Goal: Use online tool/utility: Utilize a website feature to perform a specific function

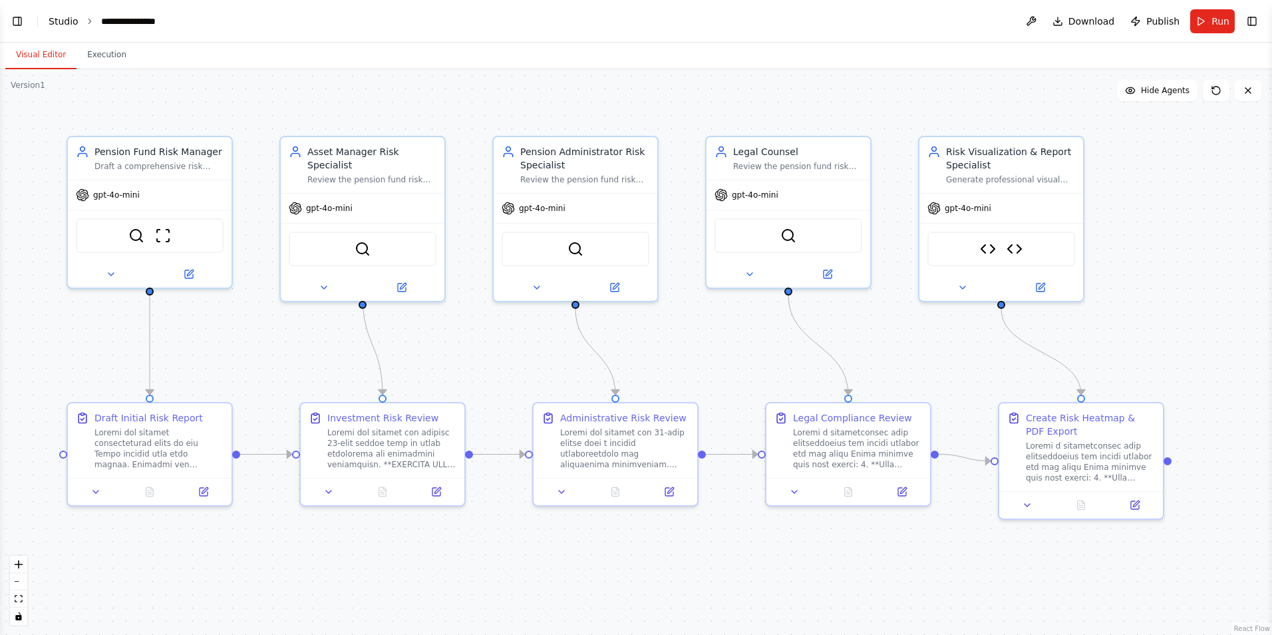
click at [61, 23] on link "Studio" at bounding box center [64, 21] width 30 height 11
click at [18, 24] on button "Toggle Left Sidebar" at bounding box center [17, 21] width 19 height 19
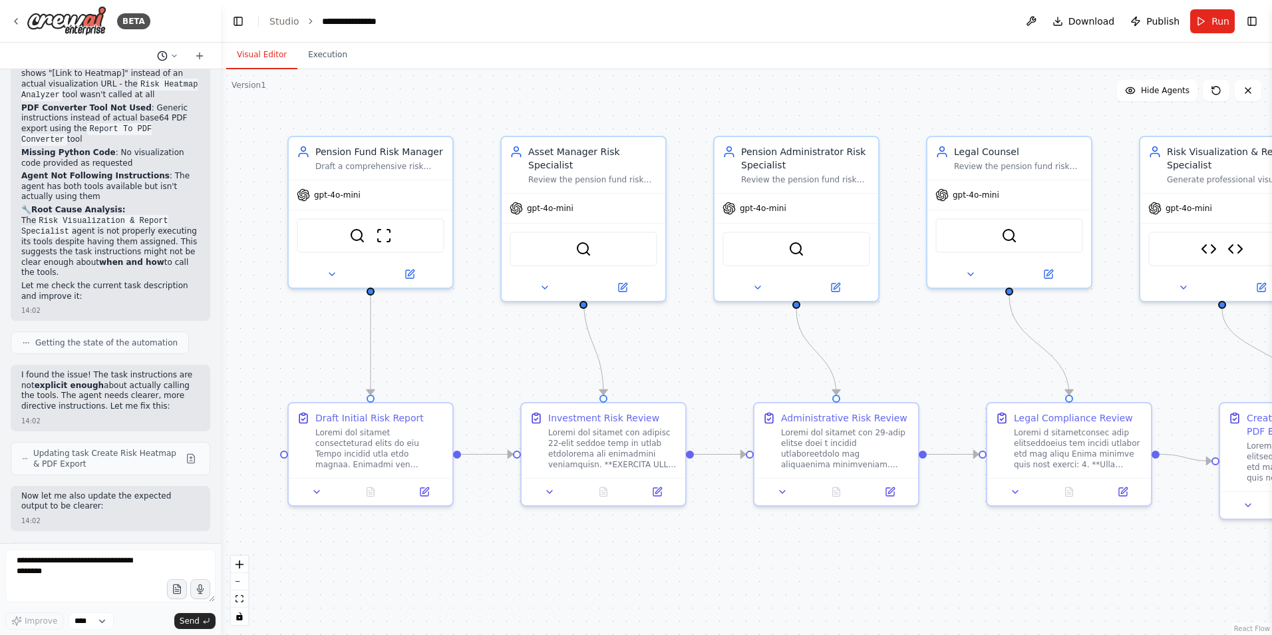
click at [171, 58] on icon at bounding box center [174, 56] width 8 height 8
click at [244, 120] on div ".deletable-edge-delete-btn { width: 20px; height: 20px; border: 0px solid #ffff…" at bounding box center [746, 352] width 1051 height 566
click at [65, 57] on div at bounding box center [110, 317] width 221 height 635
click at [332, 56] on button "Execution" at bounding box center [327, 55] width 61 height 28
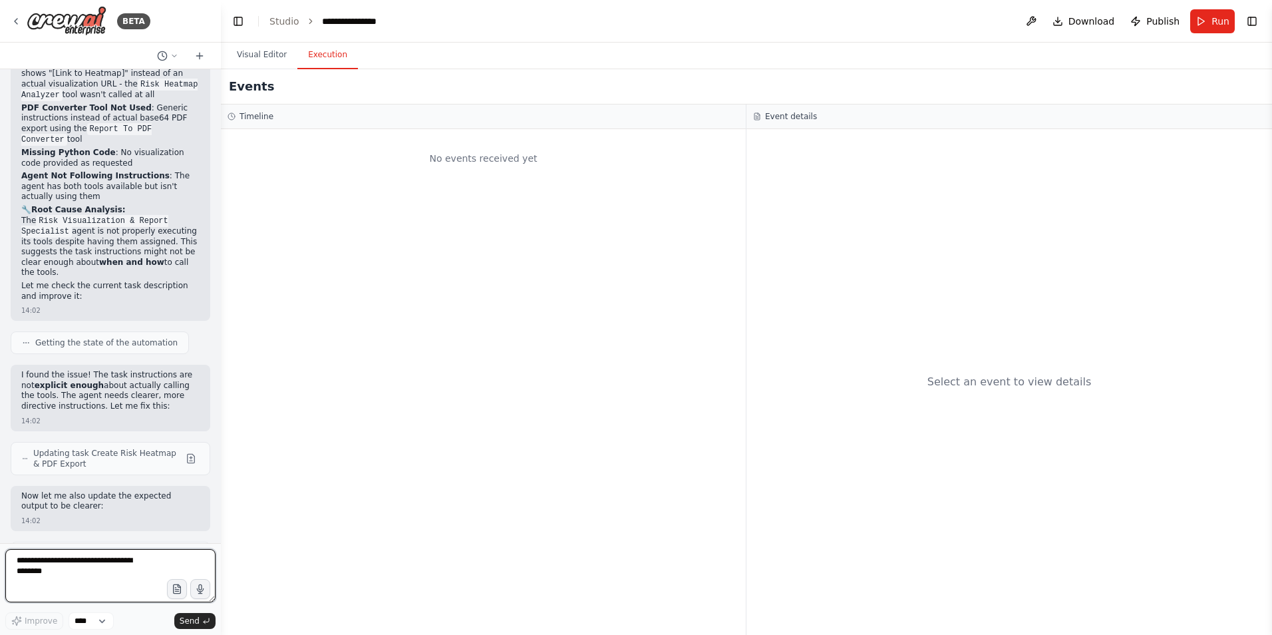
click at [53, 564] on textarea at bounding box center [110, 575] width 210 height 53
type textarea "*"
type textarea "**********"
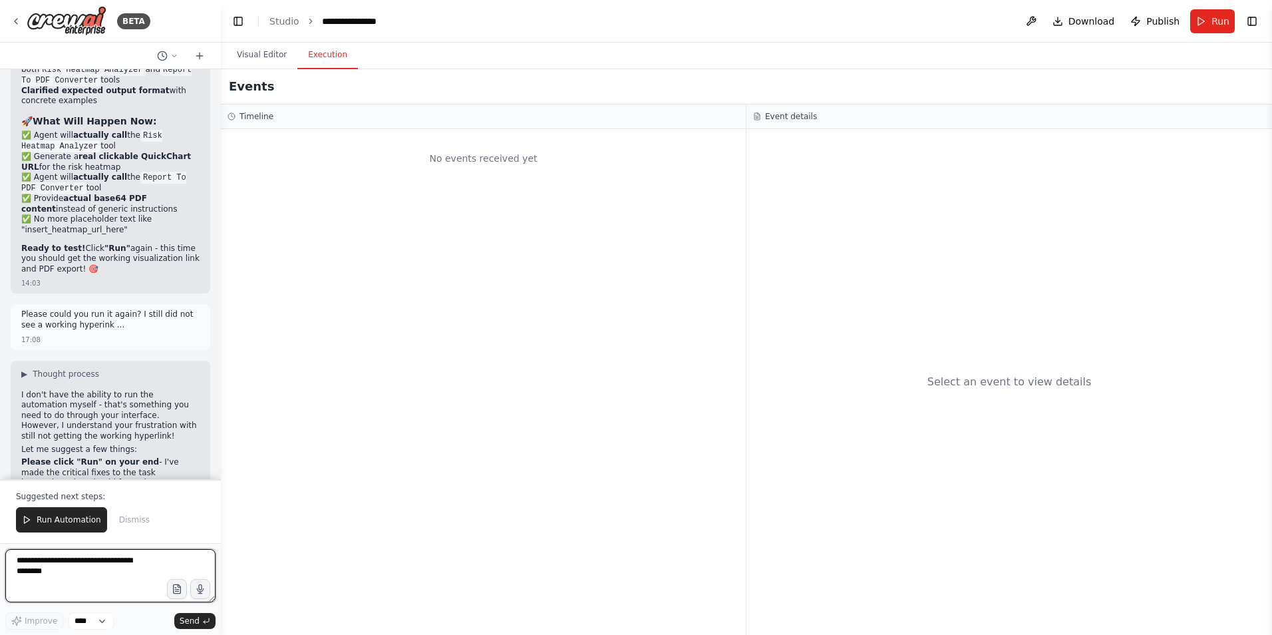
scroll to position [12370, 0]
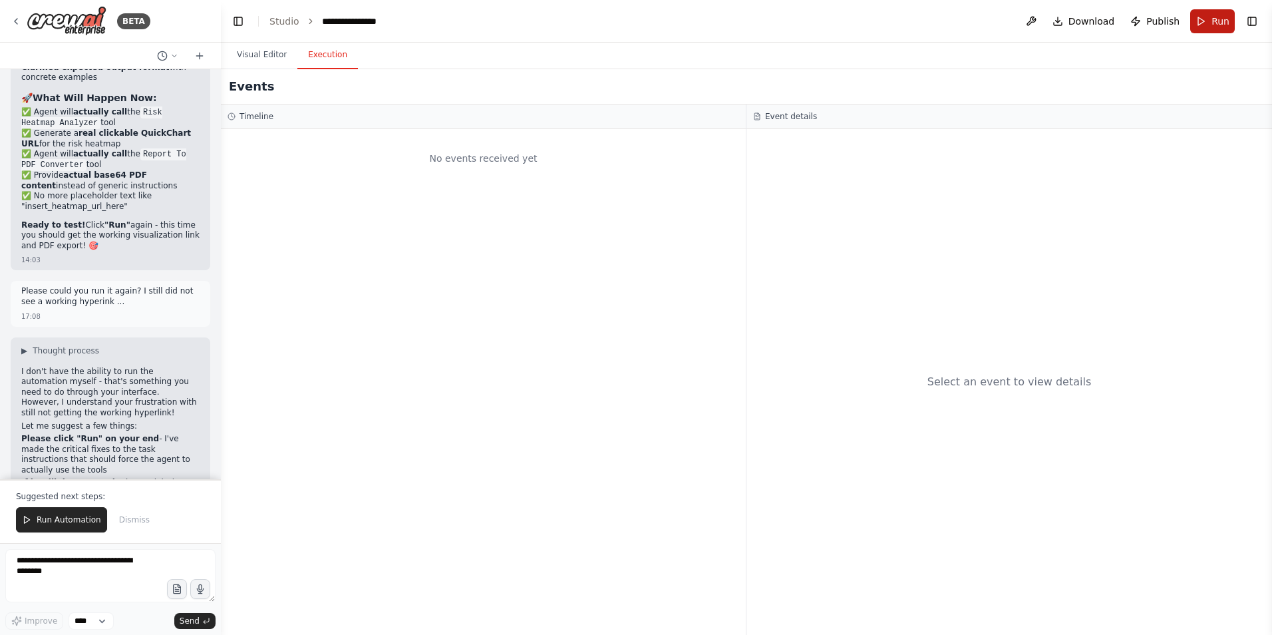
click at [1212, 26] on button "Run" at bounding box center [1212, 21] width 45 height 24
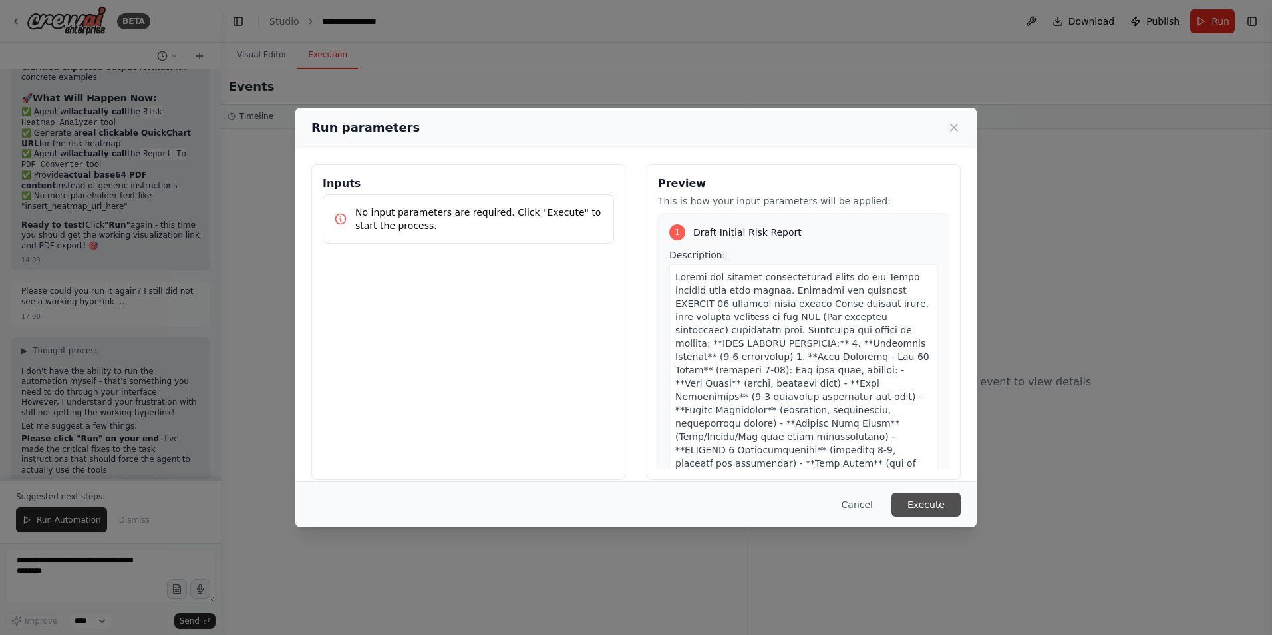
click at [930, 506] on button "Execute" at bounding box center [926, 504] width 69 height 24
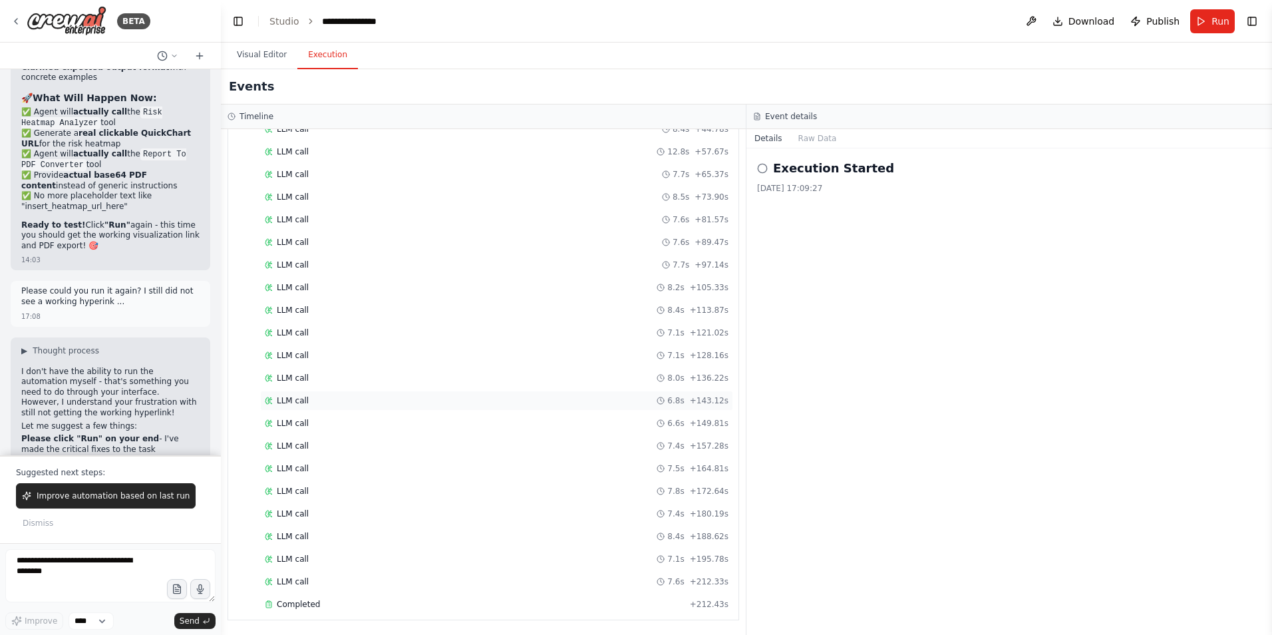
scroll to position [12394, 0]
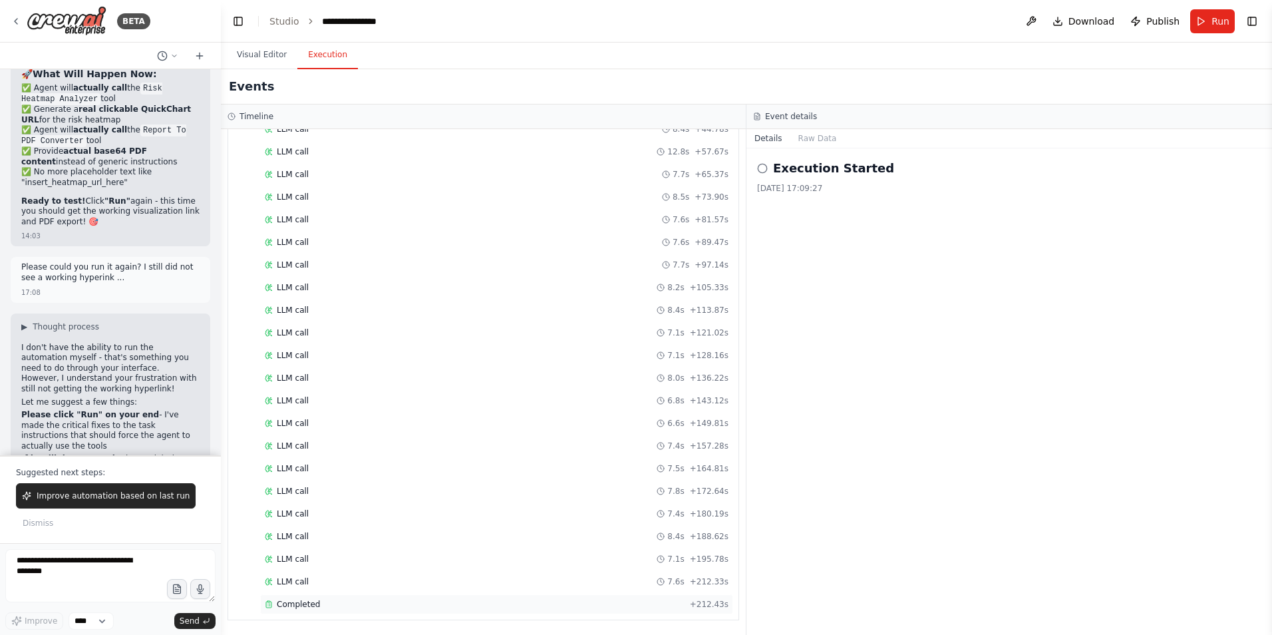
click at [311, 604] on span "Completed" at bounding box center [298, 604] width 43 height 11
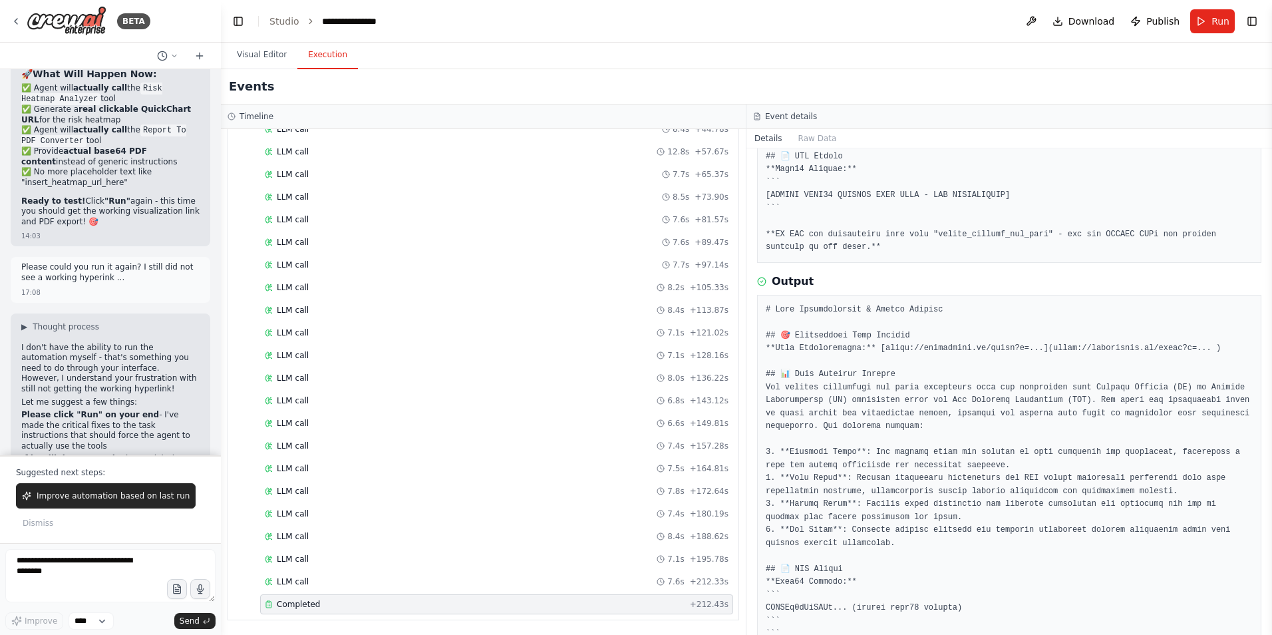
scroll to position [506, 0]
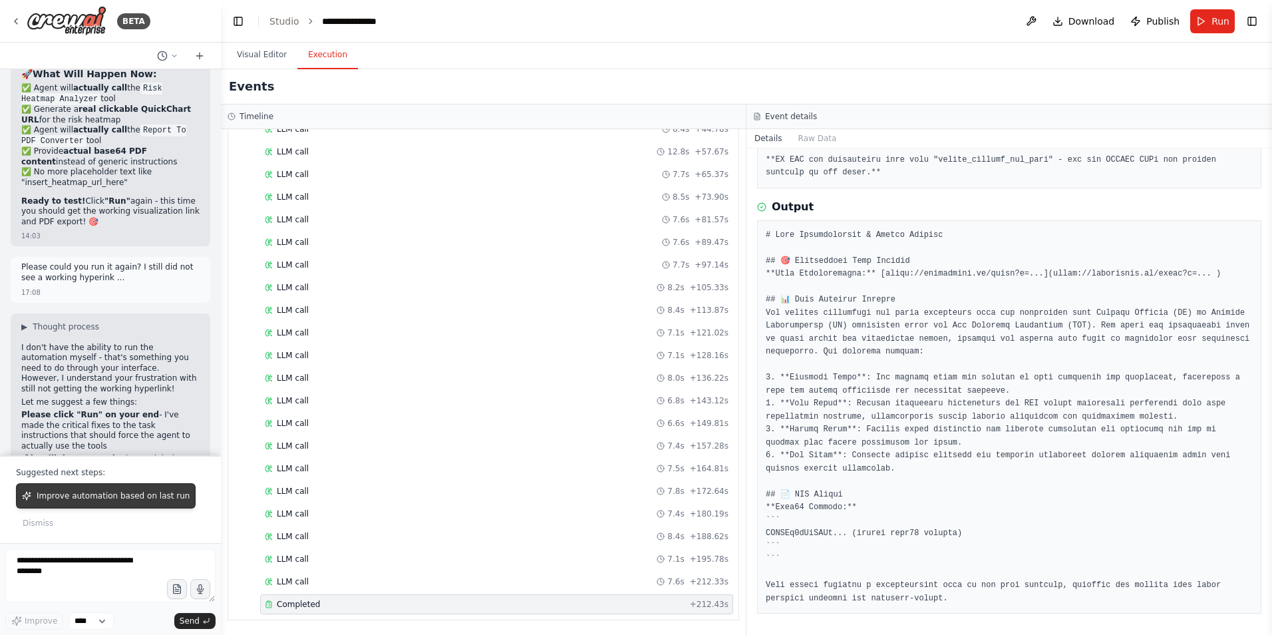
click at [103, 503] on button "Improve automation based on last run" at bounding box center [106, 495] width 180 height 25
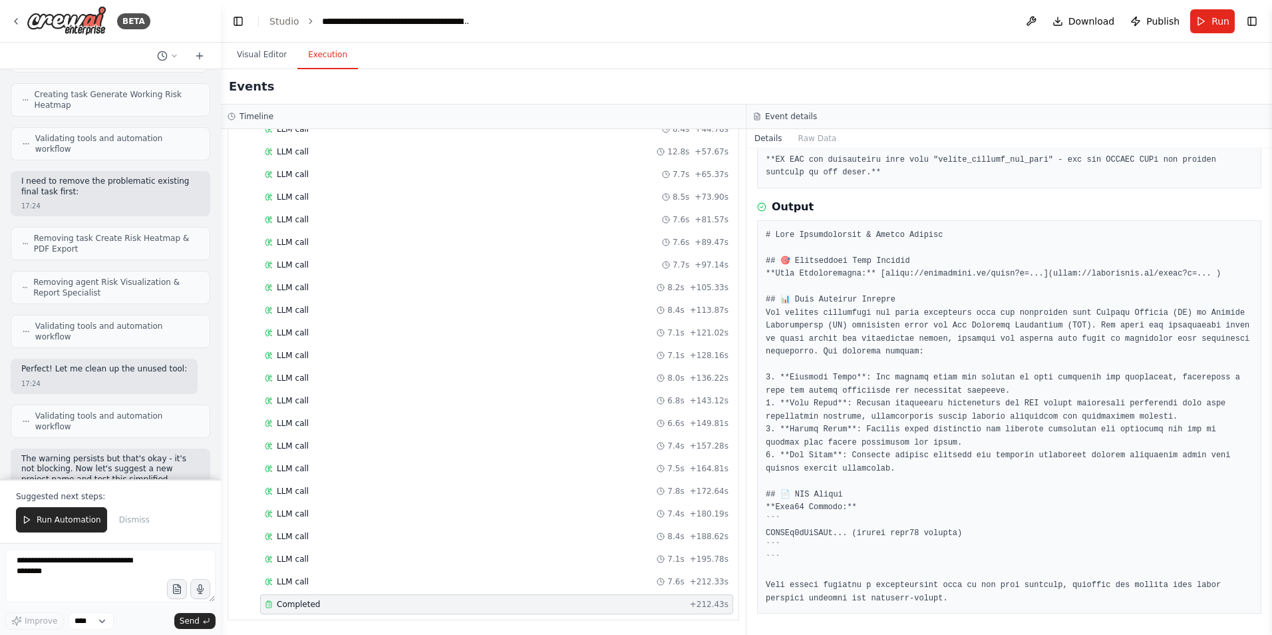
scroll to position [13821, 0]
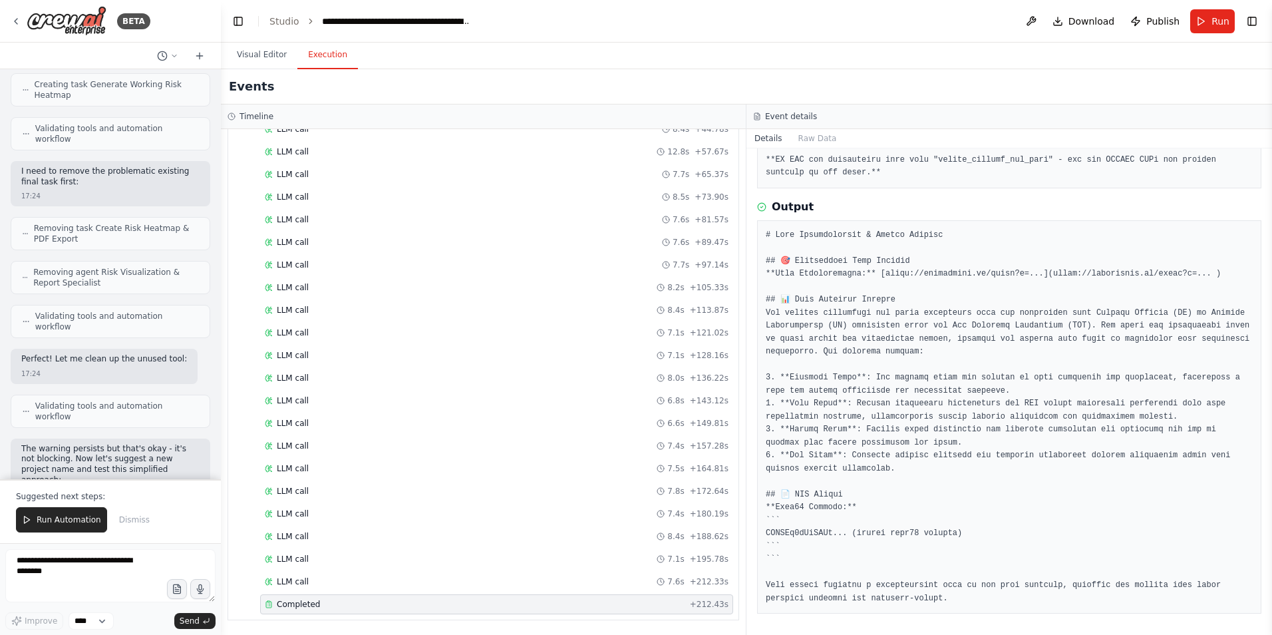
click at [1216, 21] on span "Run" at bounding box center [1221, 21] width 18 height 13
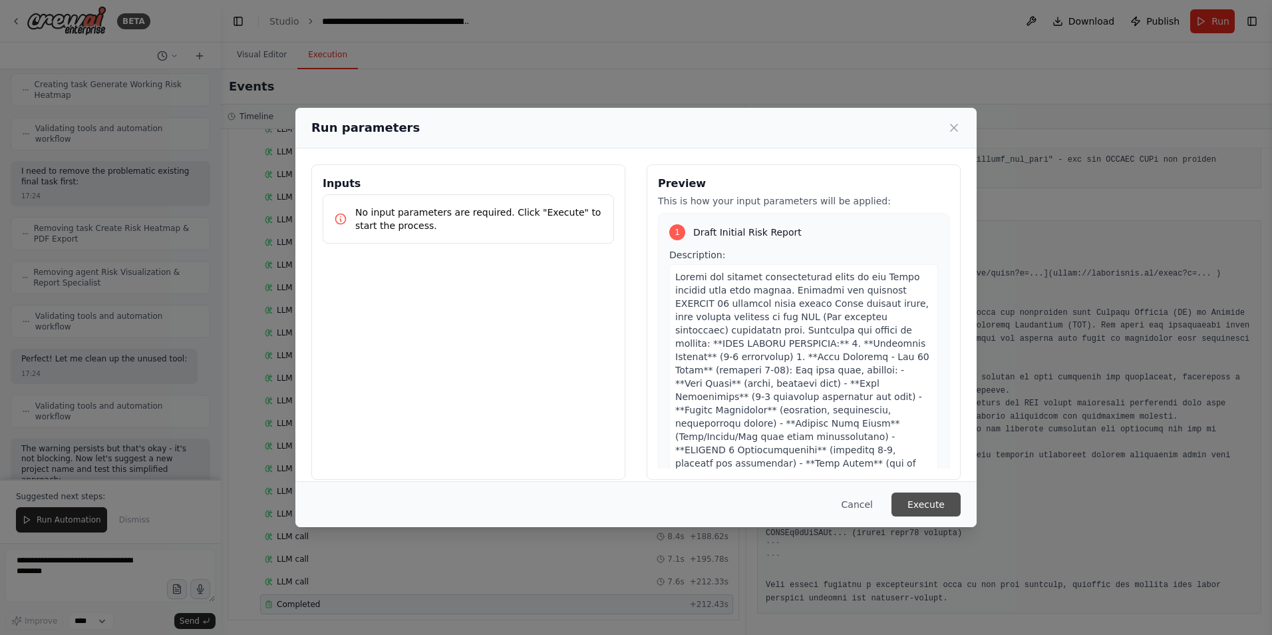
click at [938, 507] on button "Execute" at bounding box center [926, 504] width 69 height 24
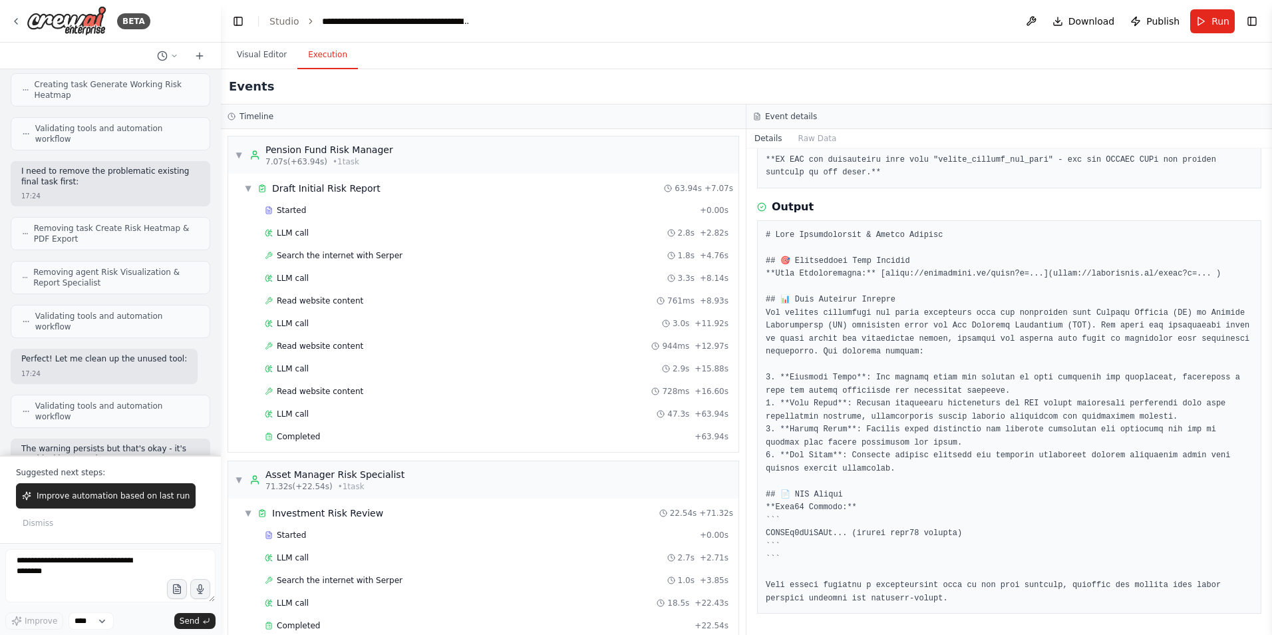
scroll to position [13845, 0]
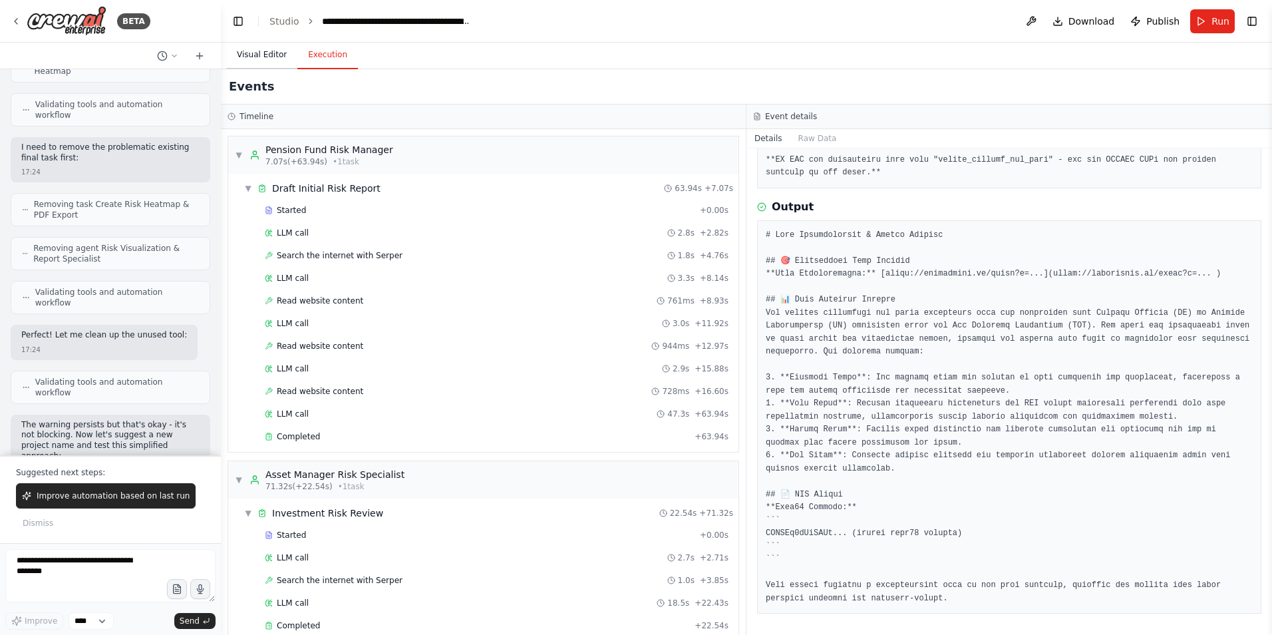
click at [258, 53] on button "Visual Editor" at bounding box center [261, 55] width 71 height 28
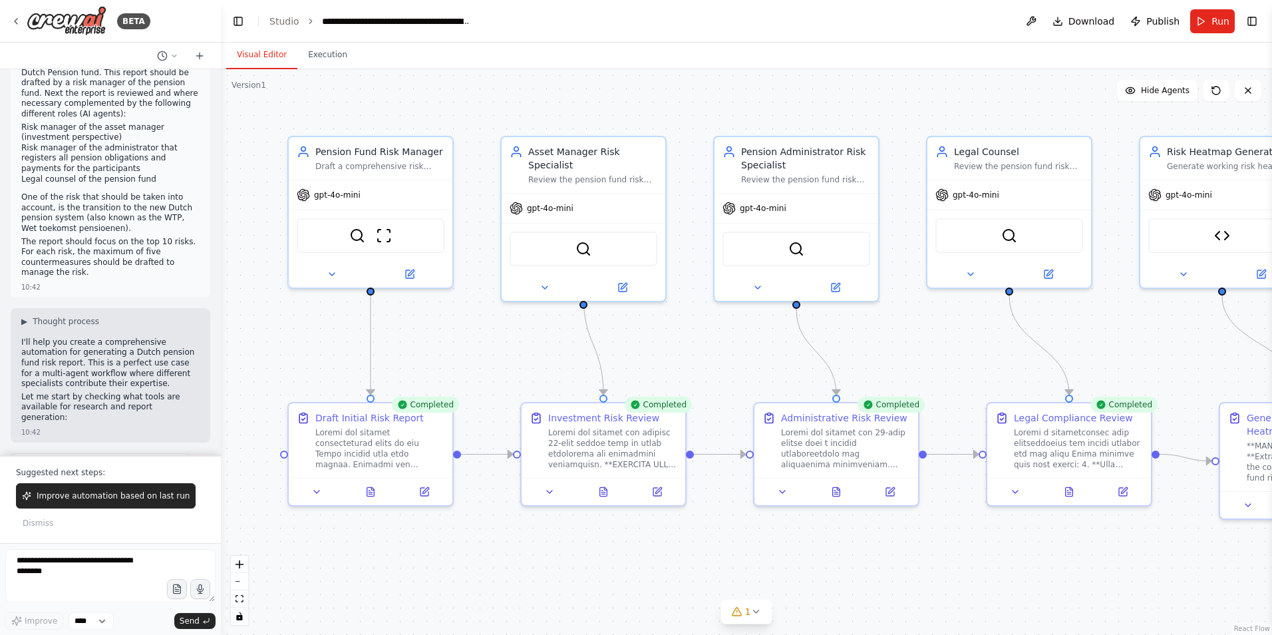
scroll to position [0, 0]
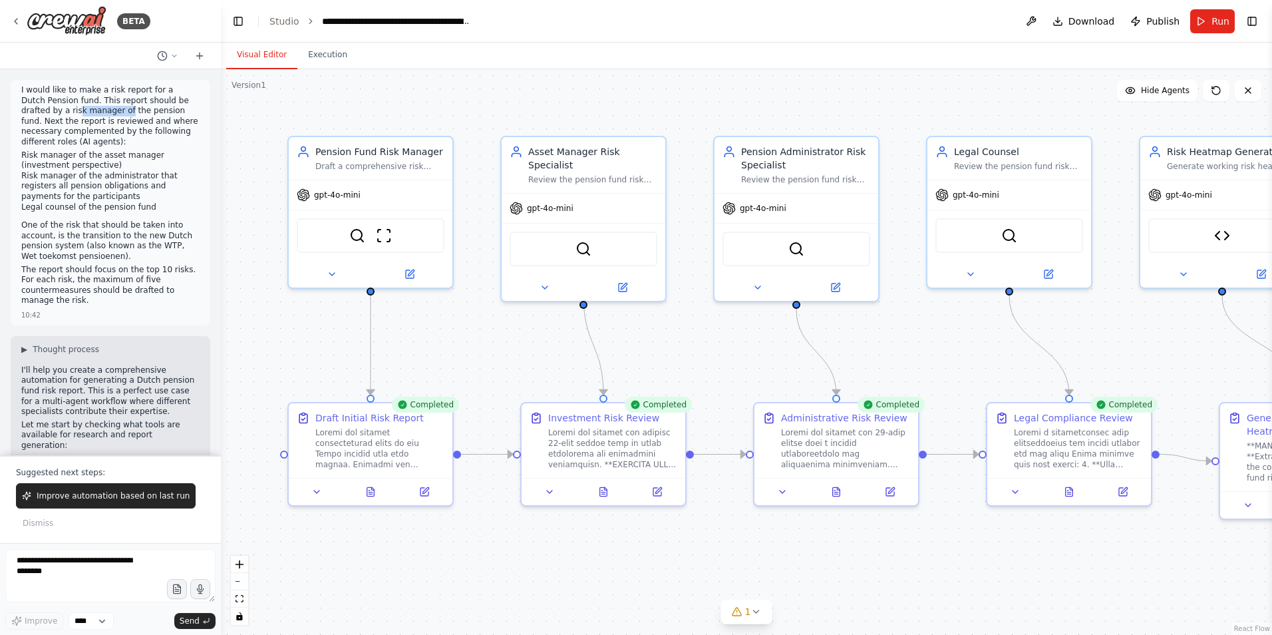
drag, startPoint x: 36, startPoint y: 113, endPoint x: 83, endPoint y: 114, distance: 46.6
click at [83, 114] on p "I would like to make a risk report for a Dutch Pension fund. This report should…" at bounding box center [110, 116] width 178 height 63
drag, startPoint x: 83, startPoint y: 114, endPoint x: 85, endPoint y: 152, distance: 37.3
click at [85, 152] on li "Risk manager of the asset manager (investment perspective)" at bounding box center [110, 160] width 178 height 21
drag, startPoint x: 90, startPoint y: 154, endPoint x: 142, endPoint y: 155, distance: 51.9
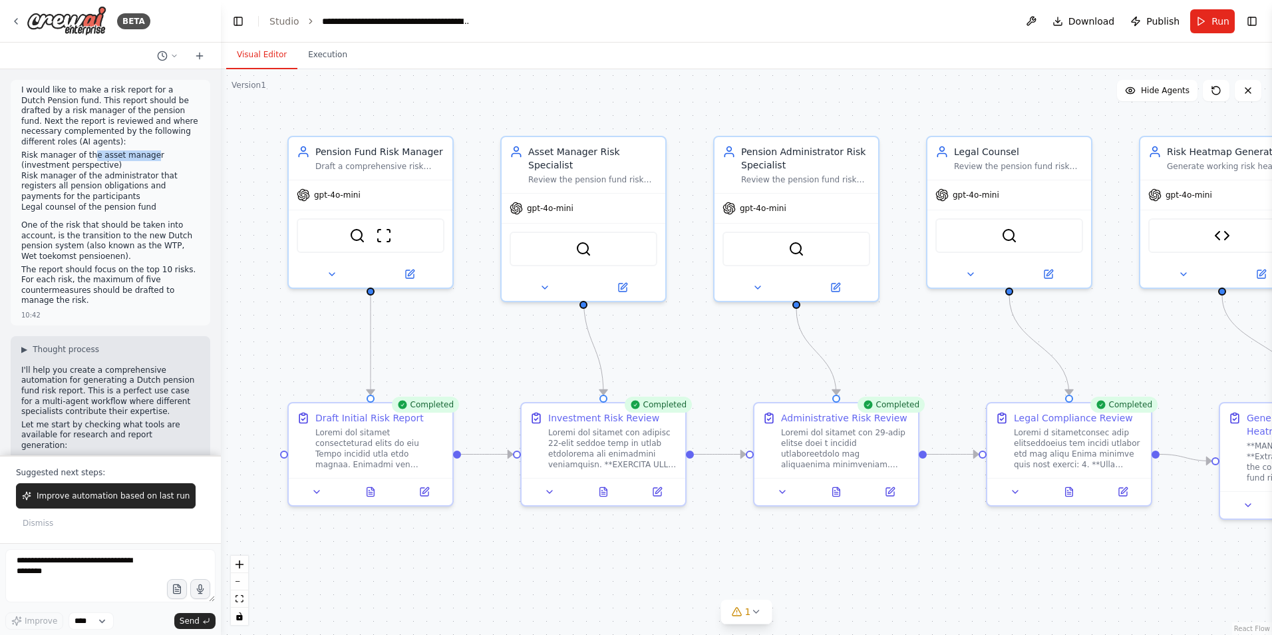
click at [142, 155] on li "Risk manager of the asset manager (investment perspective)" at bounding box center [110, 160] width 178 height 21
drag, startPoint x: 142, startPoint y: 155, endPoint x: 151, endPoint y: 180, distance: 26.9
click at [151, 180] on li "Risk manager of the administrator that registers all pension obligations and pa…" at bounding box center [110, 186] width 178 height 31
drag, startPoint x: 151, startPoint y: 180, endPoint x: 69, endPoint y: 206, distance: 85.7
click at [69, 206] on li "Legal counsel of the pension fund" at bounding box center [110, 207] width 178 height 11
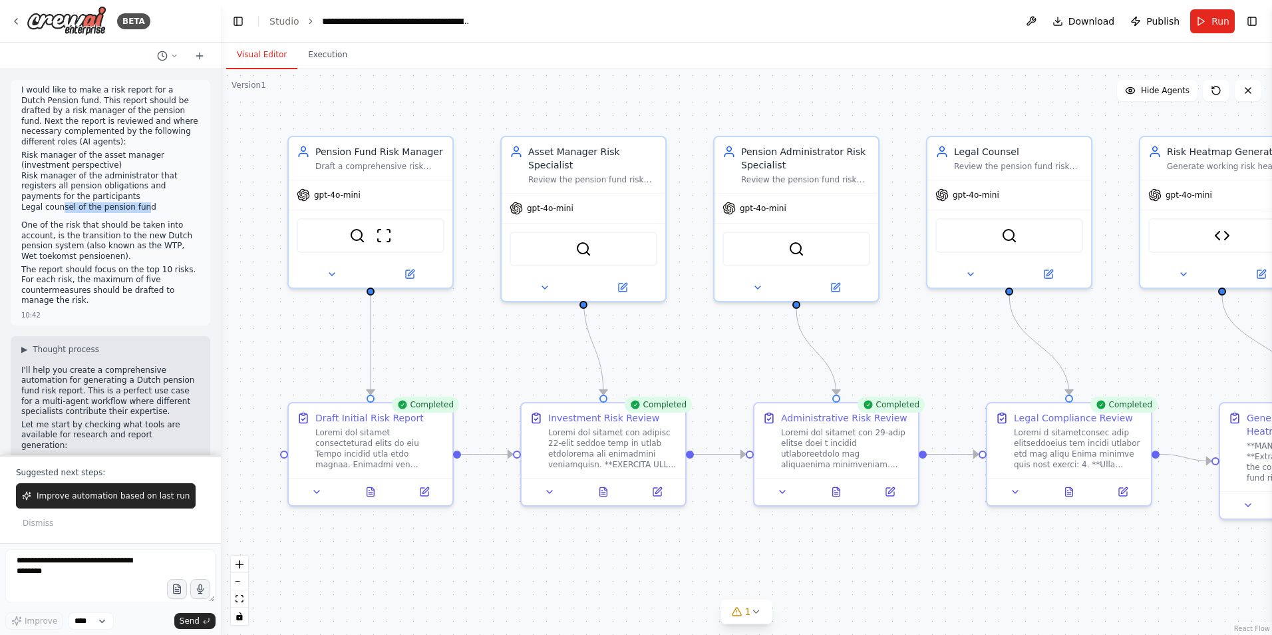
drag, startPoint x: 59, startPoint y: 206, endPoint x: 135, endPoint y: 206, distance: 75.9
click at [135, 206] on li "Legal counsel of the pension fund" at bounding box center [110, 207] width 178 height 11
click at [1058, 576] on div ".deletable-edge-delete-btn { width: 20px; height: 20px; border: 0px solid #ffff…" at bounding box center [746, 352] width 1051 height 566
click at [237, 21] on button "Toggle Left Sidebar" at bounding box center [238, 21] width 19 height 19
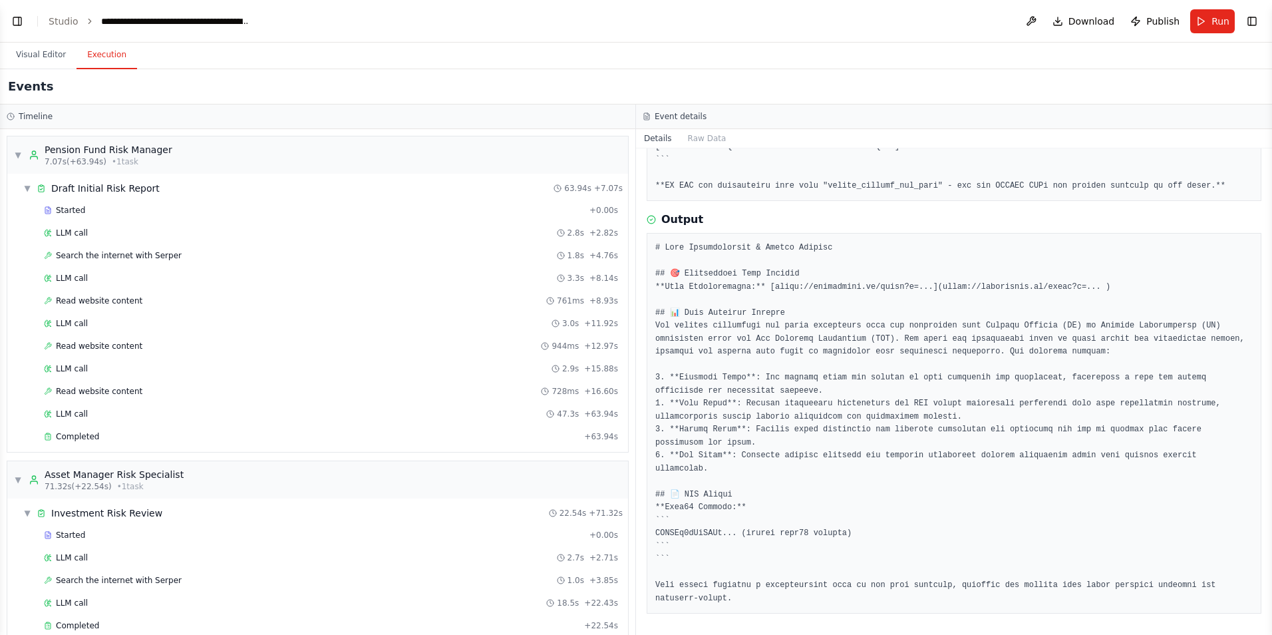
scroll to position [468, 0]
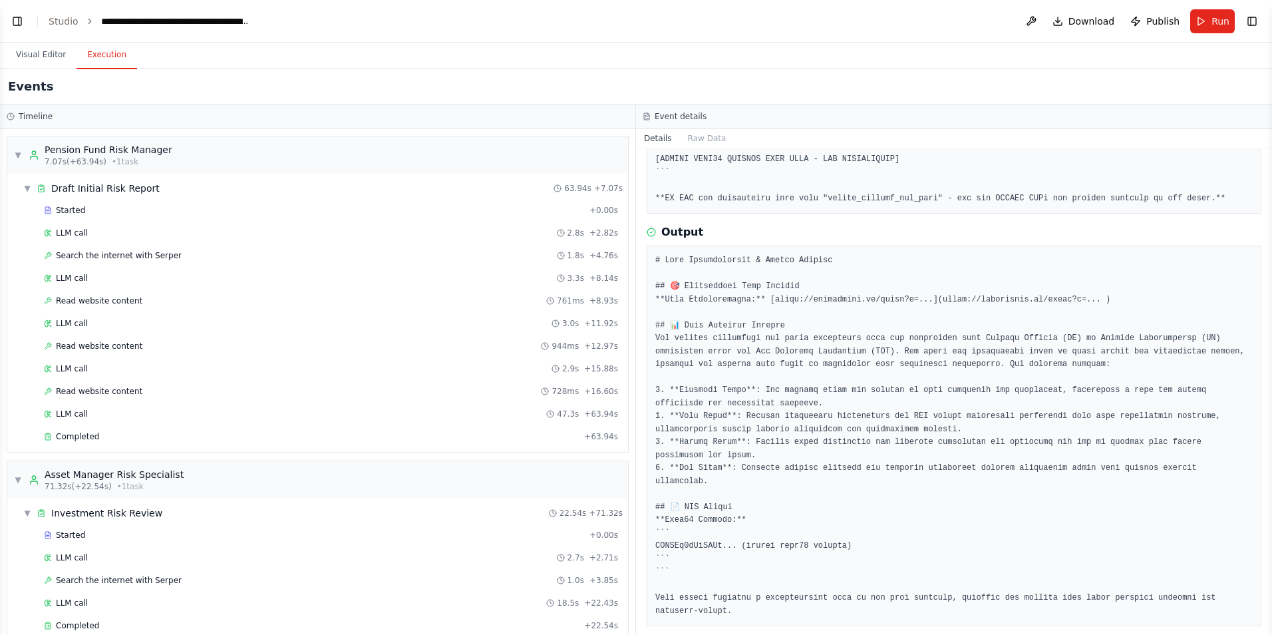
click at [106, 58] on button "Execution" at bounding box center [107, 55] width 61 height 28
click at [1102, 22] on span "Download" at bounding box center [1092, 21] width 47 height 13
click at [774, 83] on div "Events" at bounding box center [636, 86] width 1272 height 35
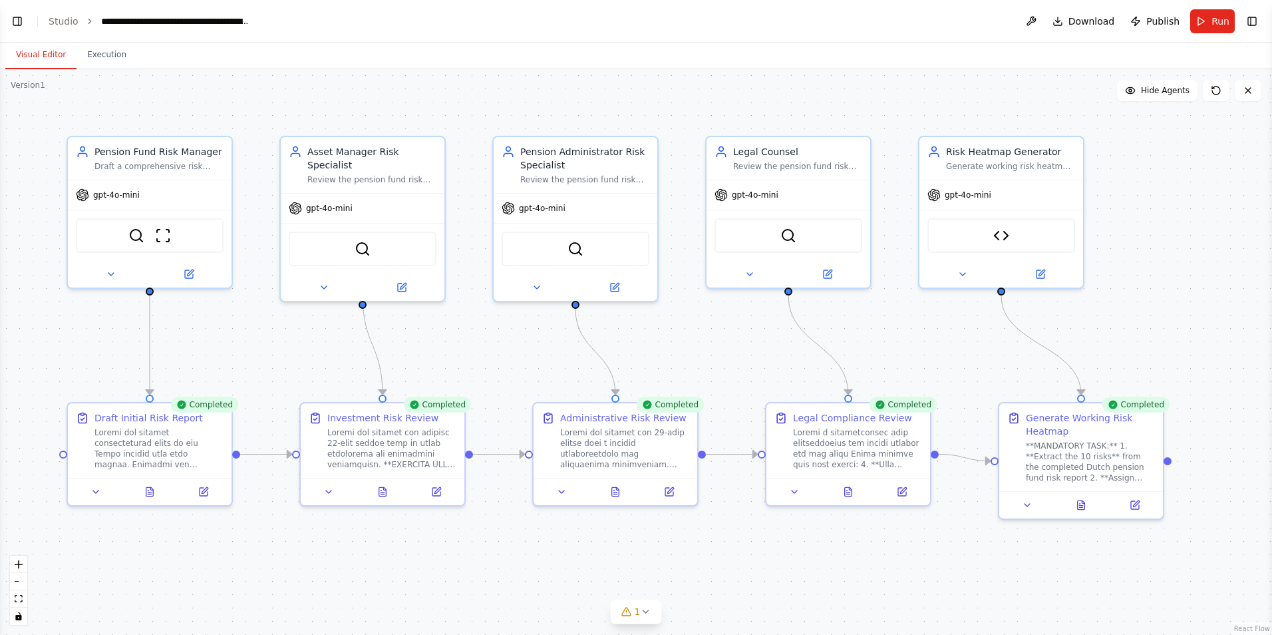
click at [23, 53] on button "Visual Editor" at bounding box center [40, 55] width 71 height 28
click at [108, 52] on button "Execution" at bounding box center [107, 55] width 61 height 28
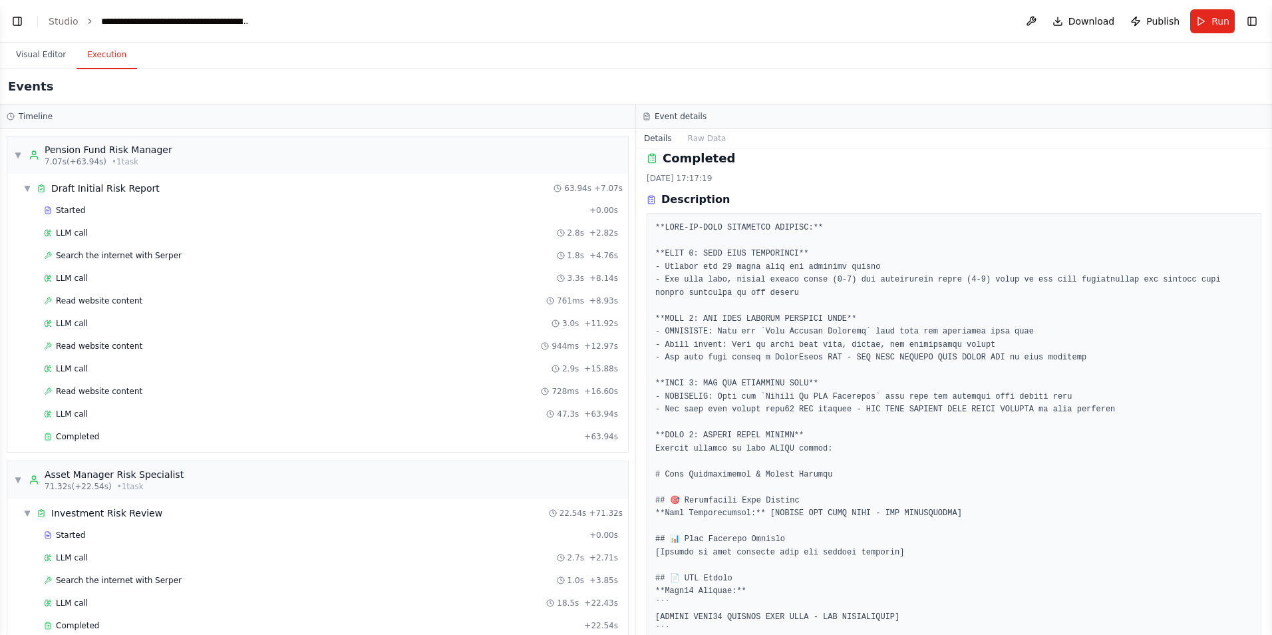
scroll to position [0, 0]
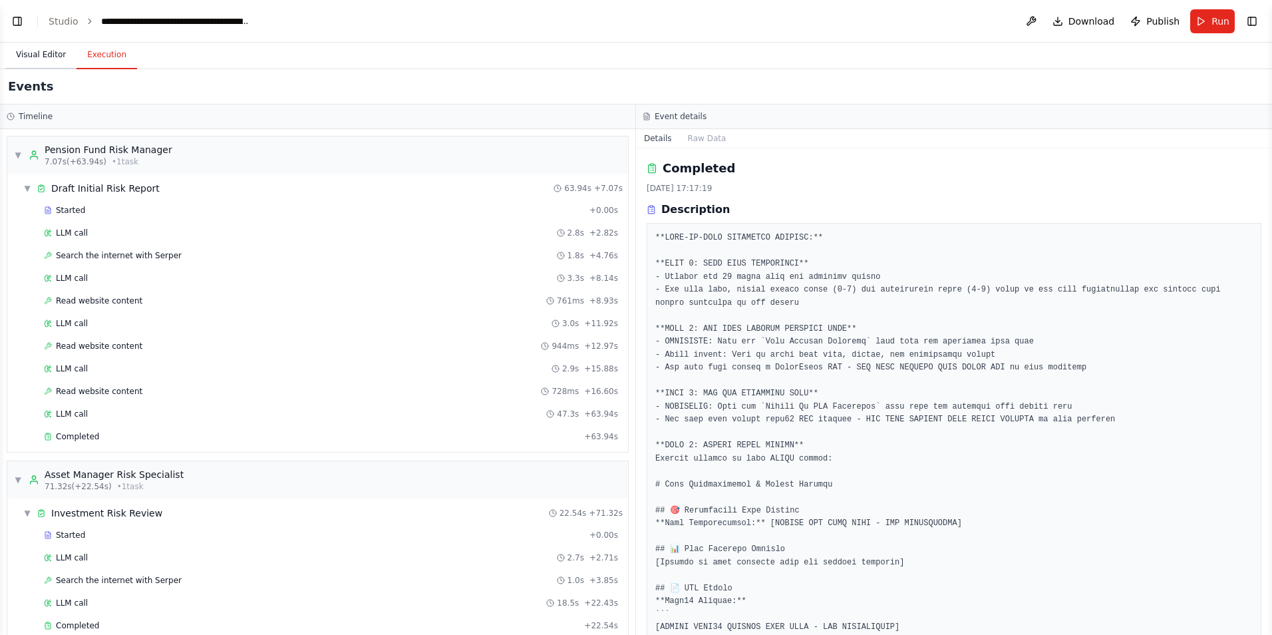
click at [32, 56] on button "Visual Editor" at bounding box center [40, 55] width 71 height 28
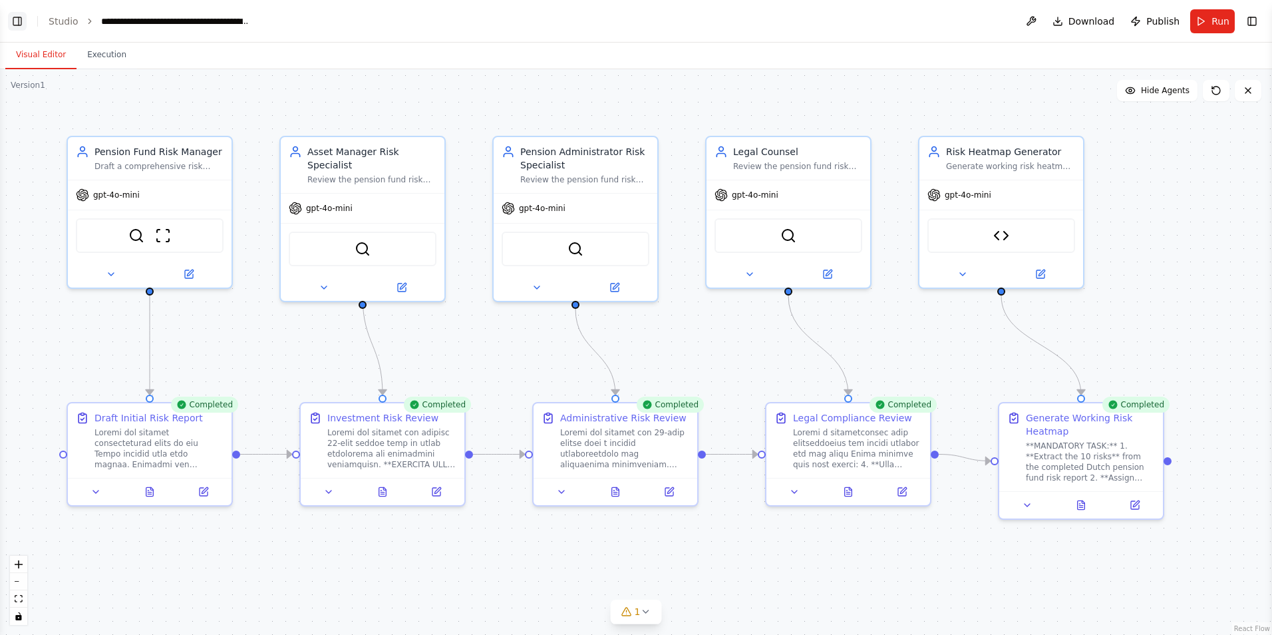
click at [17, 20] on button "Toggle Left Sidebar" at bounding box center [17, 21] width 19 height 19
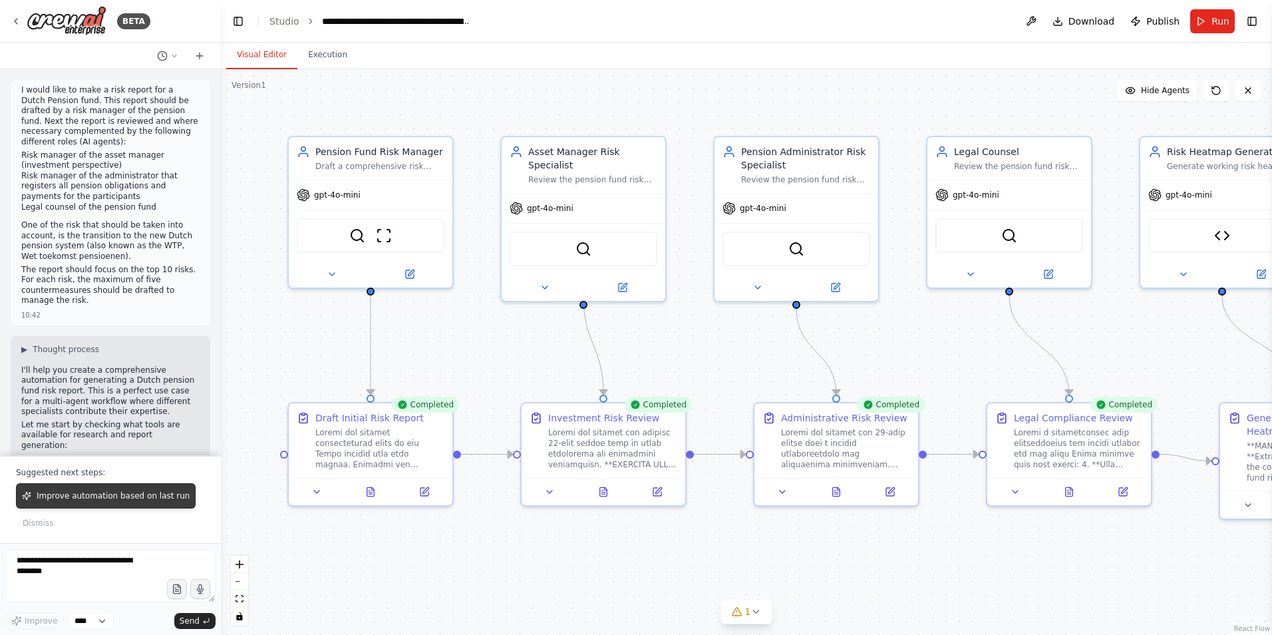
click at [61, 502] on button "Improve automation based on last run" at bounding box center [106, 495] width 180 height 25
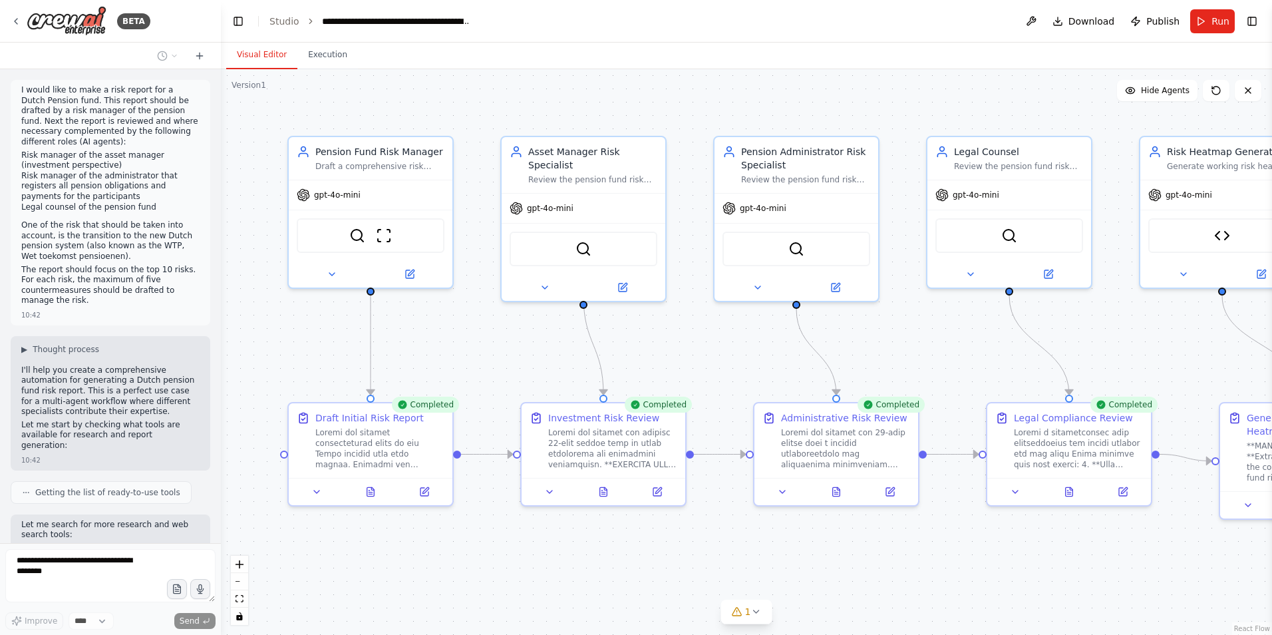
scroll to position [13792, 0]
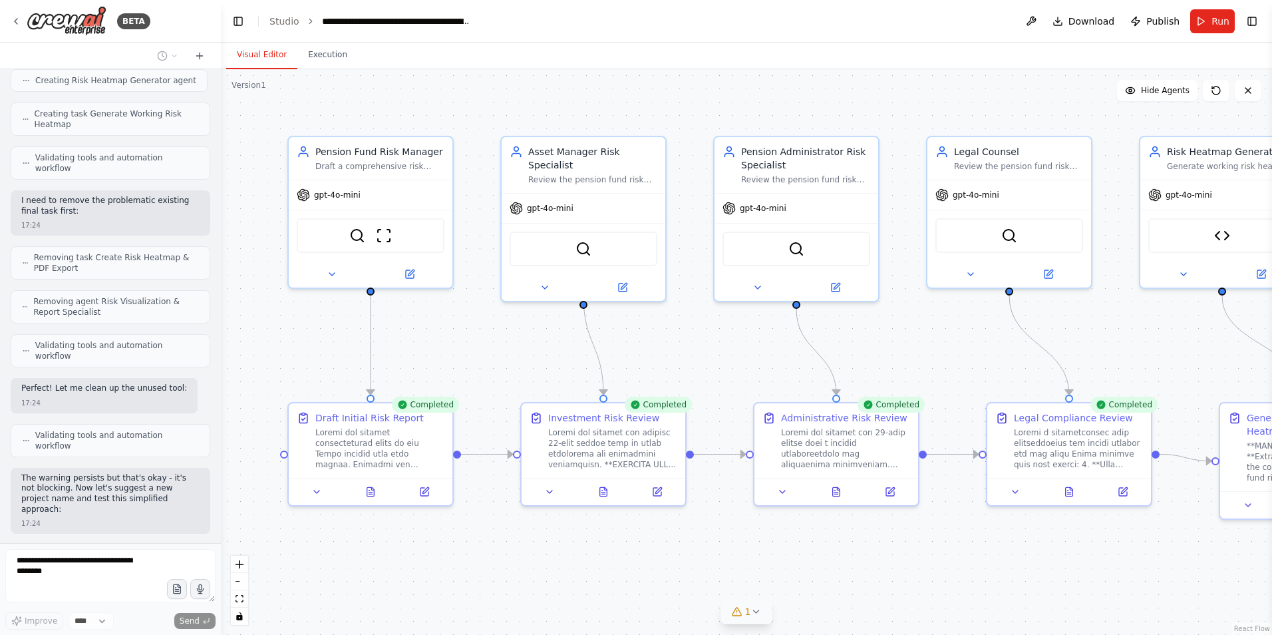
click at [741, 615] on icon at bounding box center [737, 612] width 9 height 8
click at [520, 570] on div ".deletable-edge-delete-btn { width: 20px; height: 20px; border: 0px solid #ffff…" at bounding box center [746, 352] width 1051 height 566
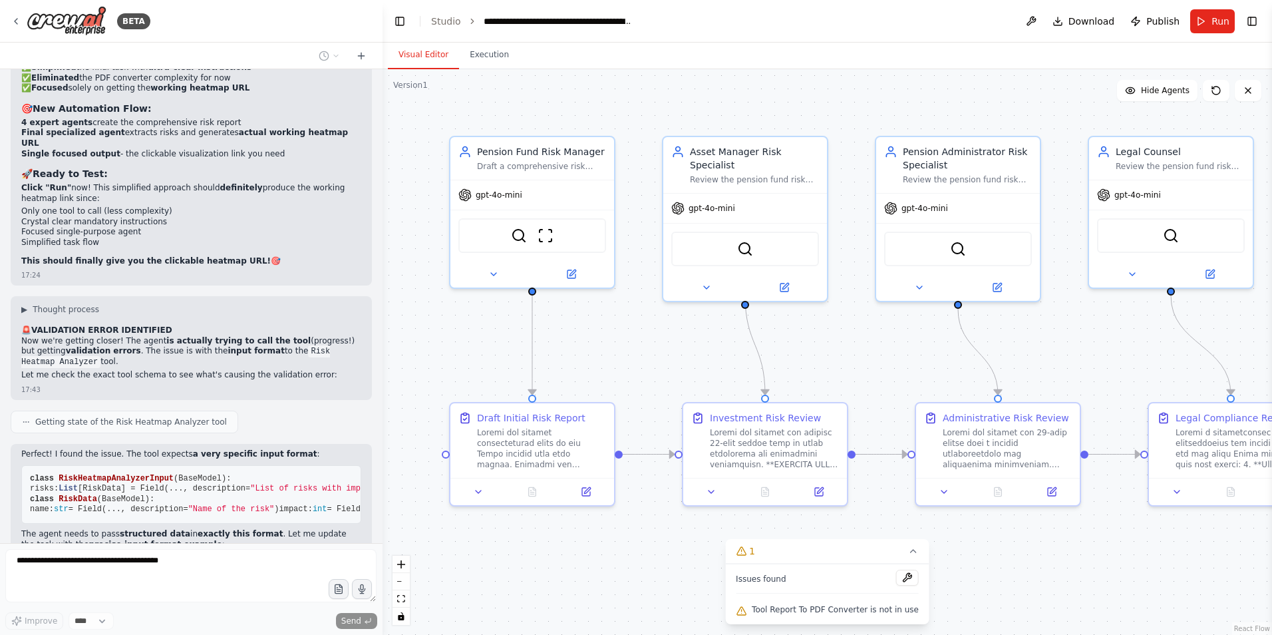
scroll to position [10515, 0]
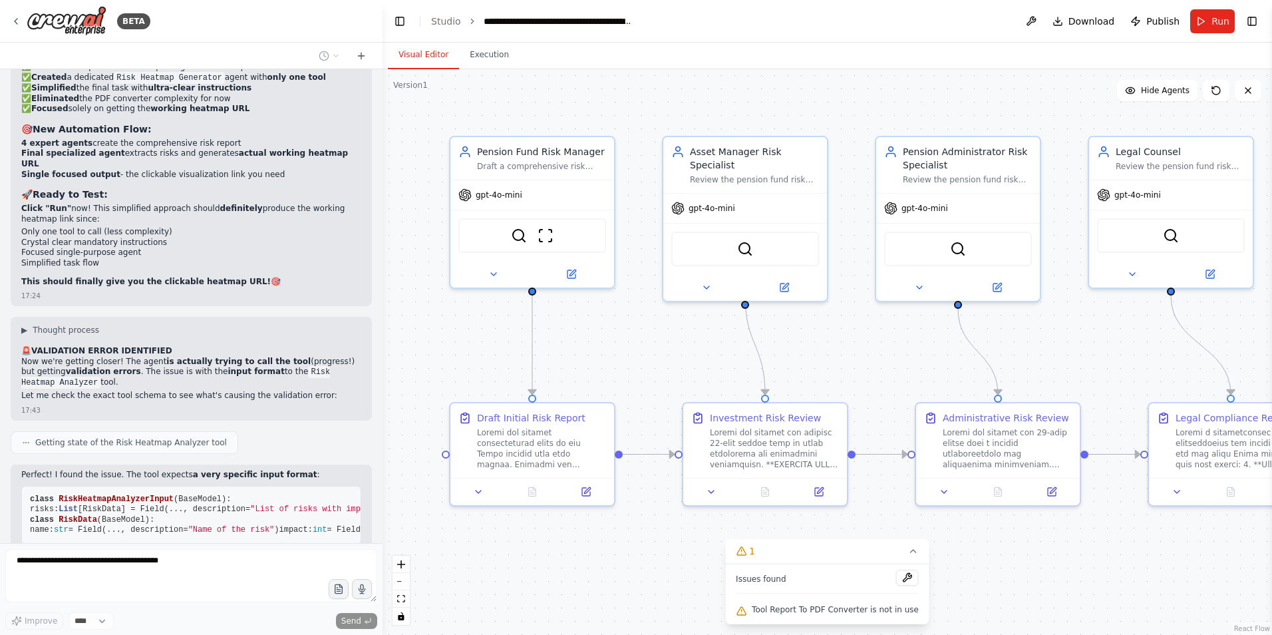
drag, startPoint x: 220, startPoint y: 355, endPoint x: 383, endPoint y: 378, distance: 164.6
click at [383, 378] on div "BETA I would like to make a risk report for a Dutch Pension fund. This report s…" at bounding box center [636, 317] width 1272 height 635
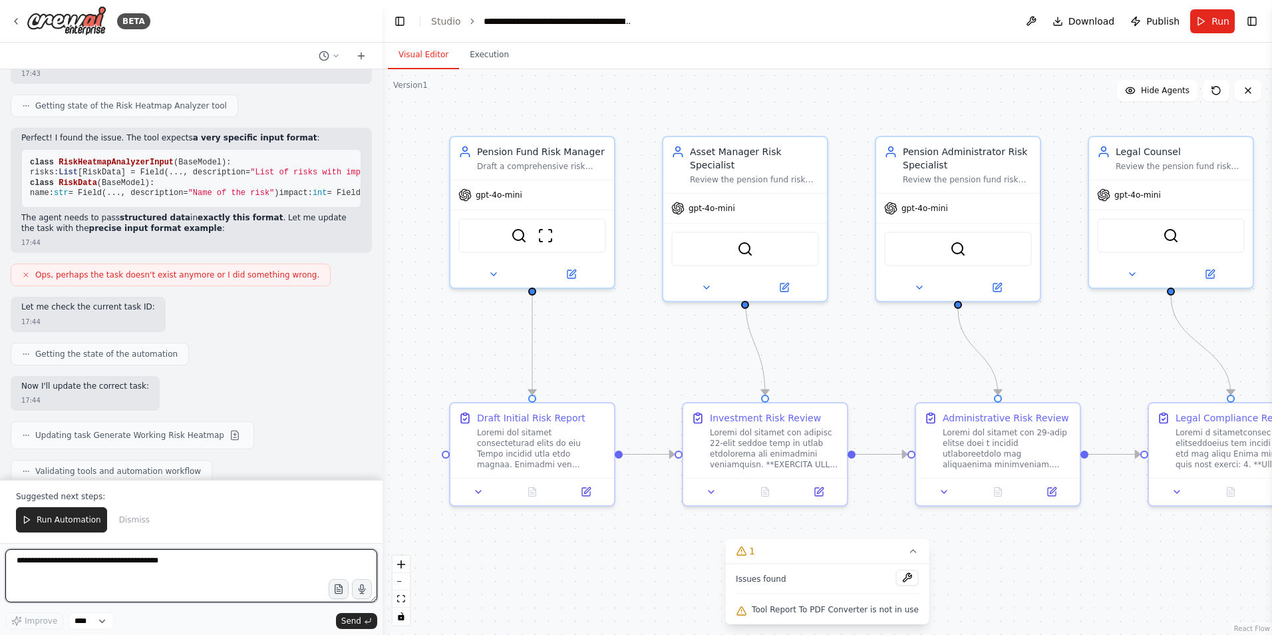
scroll to position [10863, 0]
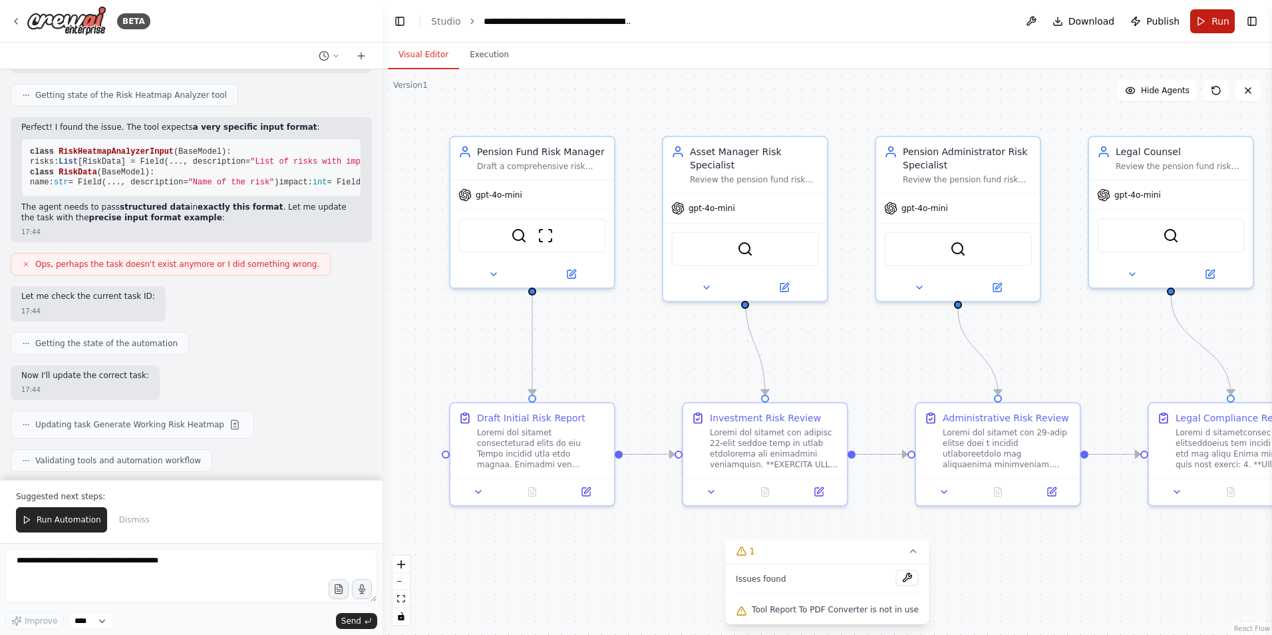
click at [1204, 25] on button "Run" at bounding box center [1212, 21] width 45 height 24
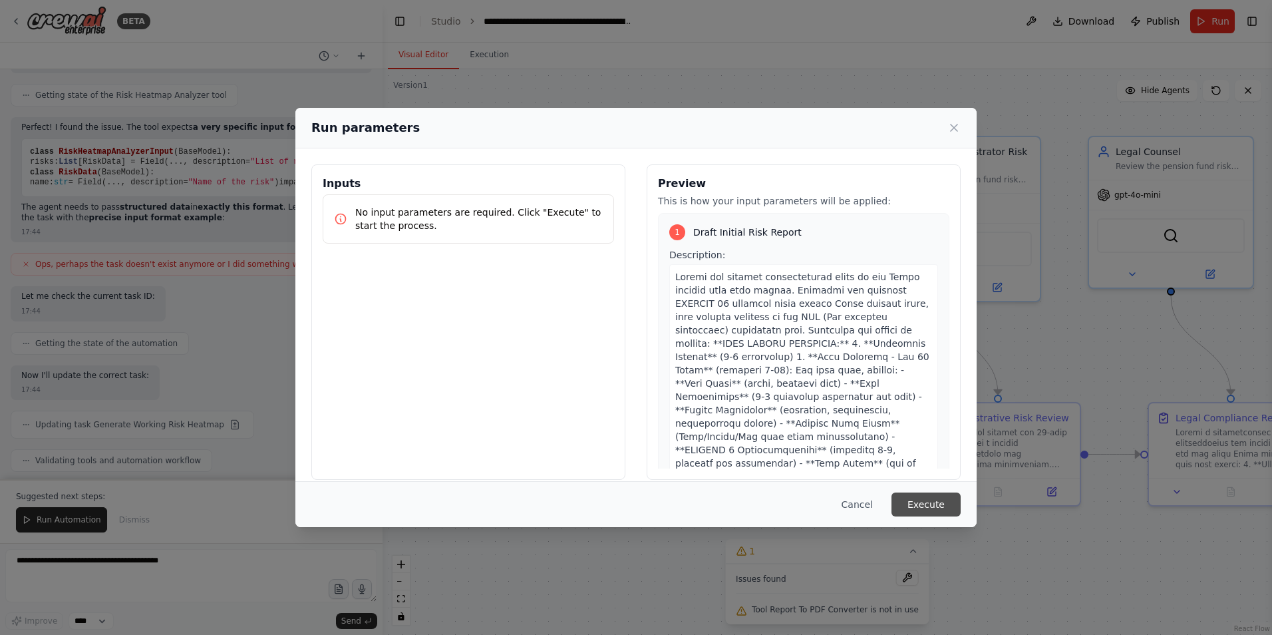
click at [930, 502] on button "Execute" at bounding box center [926, 504] width 69 height 24
